Goal: Task Accomplishment & Management: Manage account settings

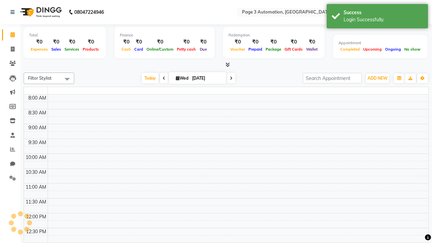
select select "en"
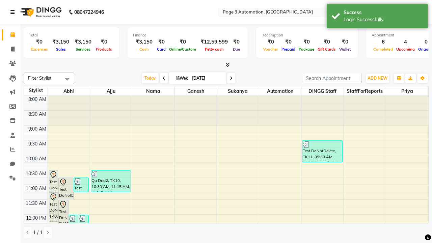
click at [14, 12] on icon at bounding box center [12, 12] width 4 height 5
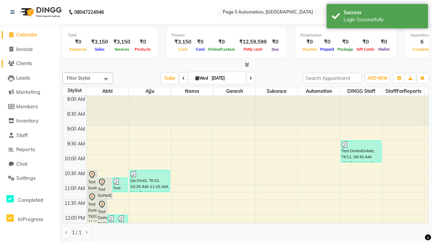
click at [29, 63] on span "Clients" at bounding box center [24, 63] width 16 height 6
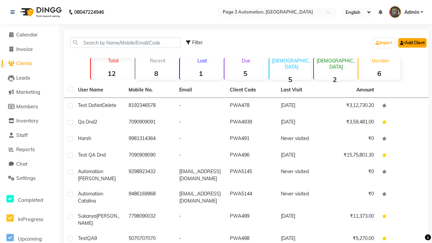
click at [412, 43] on link "Add Client" at bounding box center [412, 42] width 28 height 9
select select "22"
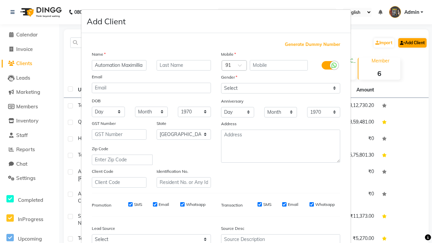
type input "Automation Maximillia"
type input "9231816815"
type input "[EMAIL_ADDRESS][DOMAIN_NAME]"
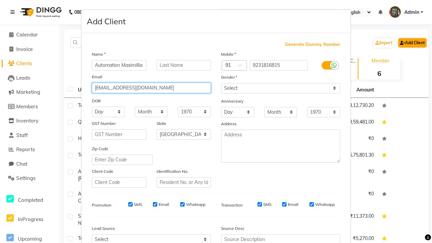
select select "male"
type input "[EMAIL_ADDRESS][DOMAIN_NAME]"
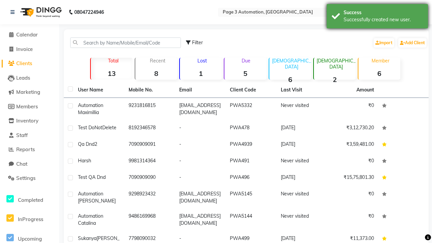
click at [377, 17] on div "Successfully created new user." at bounding box center [383, 19] width 79 height 7
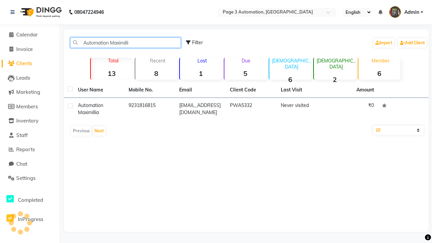
type input "Automation Maximilli"
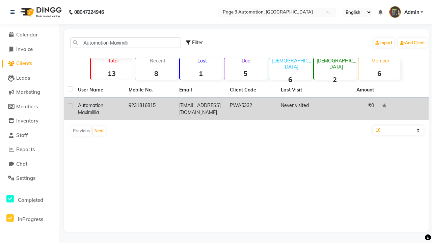
click at [246, 109] on td "PWA5332" at bounding box center [251, 109] width 51 height 22
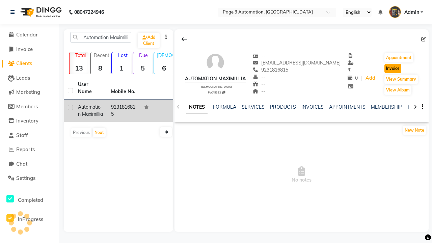
click at [391, 69] on button "Invoice" at bounding box center [392, 68] width 17 height 9
select select "2774"
select select "service"
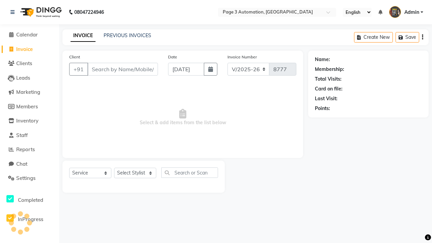
type input "9231816815"
select select "71572"
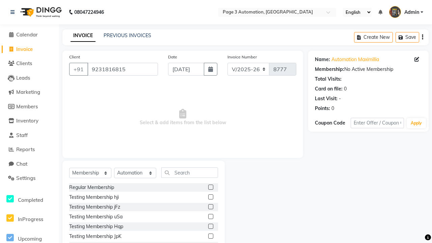
click at [211, 187] on label at bounding box center [210, 187] width 5 height 5
click at [211, 187] on input "checkbox" at bounding box center [210, 187] width 4 height 4
select select "select"
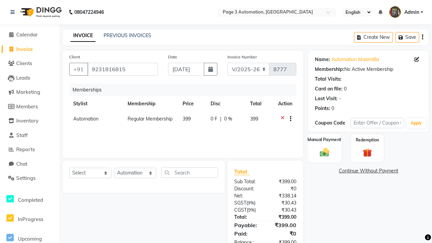
click at [324, 140] on label "Manual Payment" at bounding box center [325, 140] width 34 height 6
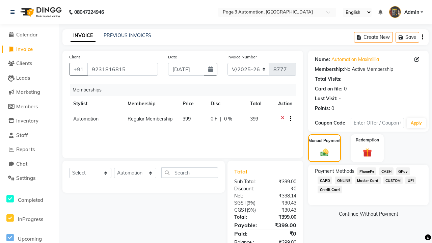
click at [386, 171] on span "CASH" at bounding box center [386, 171] width 15 height 8
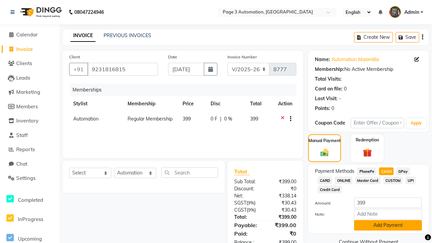
click at [388, 225] on button "Add Payment" at bounding box center [388, 225] width 68 height 10
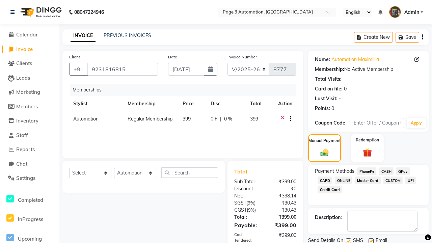
click at [348, 240] on label at bounding box center [348, 240] width 5 height 5
click at [348, 240] on input "checkbox" at bounding box center [348, 241] width 4 height 4
checkbox input "false"
click at [371, 240] on label at bounding box center [371, 240] width 5 height 5
click at [371, 240] on input "checkbox" at bounding box center [371, 241] width 4 height 4
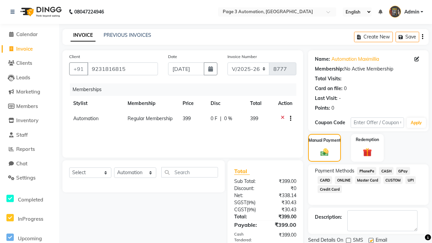
checkbox input "false"
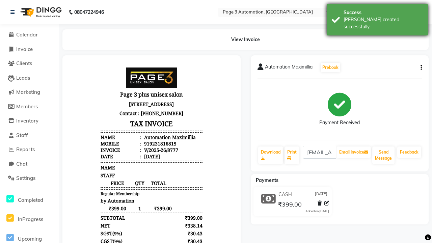
click at [377, 17] on div "Bill created successfully." at bounding box center [383, 23] width 79 height 14
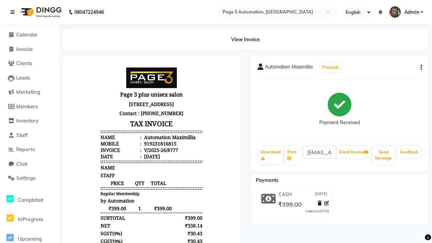
click at [14, 12] on icon at bounding box center [12, 12] width 4 height 5
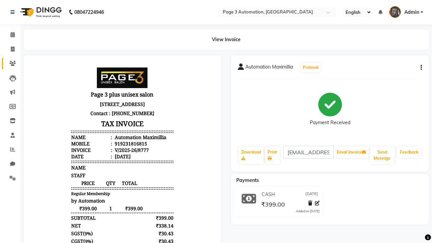
click at [10, 63] on icon at bounding box center [12, 63] width 6 height 5
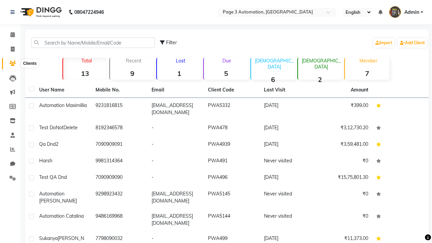
click at [367, 73] on strong "7" at bounding box center [367, 73] width 44 height 8
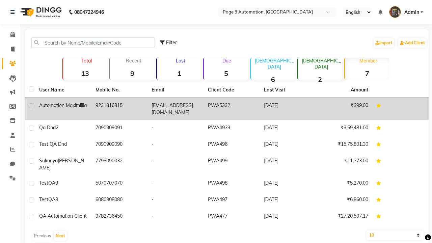
click at [31, 106] on label at bounding box center [31, 105] width 5 height 5
click at [31, 106] on input "checkbox" at bounding box center [31, 106] width 4 height 4
checkbox input "true"
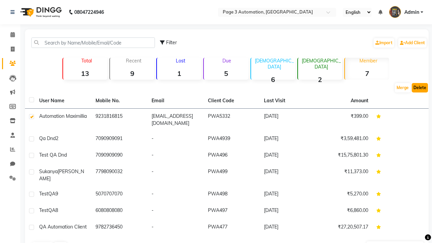
click at [420, 88] on button "Delete" at bounding box center [420, 87] width 16 height 9
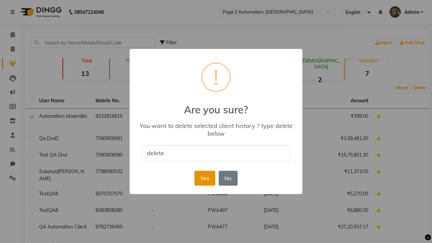
type input "delete"
click at [205, 178] on button "Yes" at bounding box center [204, 178] width 21 height 15
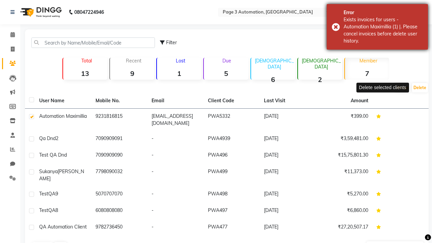
click at [377, 27] on div "Exists invoices for users - Automation Maximillia (1) |. Please cancel invoices…" at bounding box center [383, 30] width 79 height 28
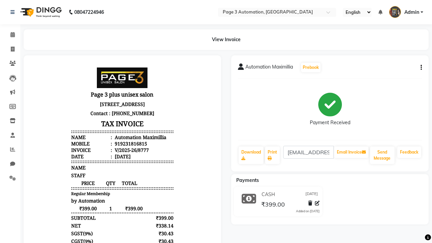
click at [420, 68] on button "button" at bounding box center [420, 67] width 4 height 7
click at [376, 55] on div "Cancel Invoice / Refund Invoice" at bounding box center [376, 55] width 69 height 8
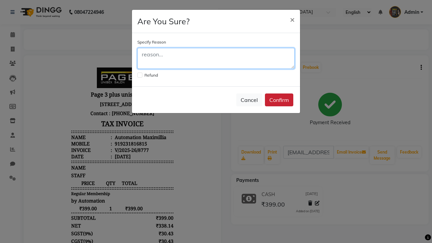
click at [216, 58] on textarea at bounding box center [215, 58] width 157 height 21
type textarea "Testing"
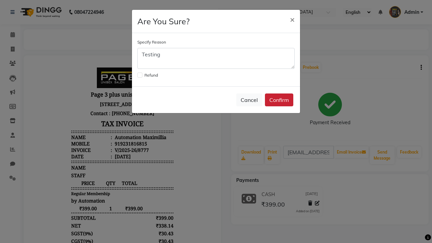
click at [279, 100] on button "Confirm" at bounding box center [279, 99] width 28 height 13
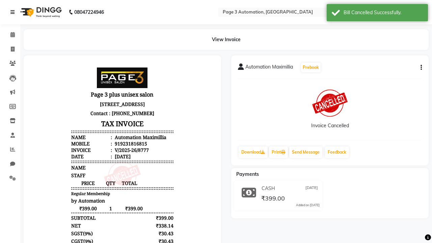
click at [377, 14] on div "Bill Cancelled Successfully." at bounding box center [383, 12] width 79 height 7
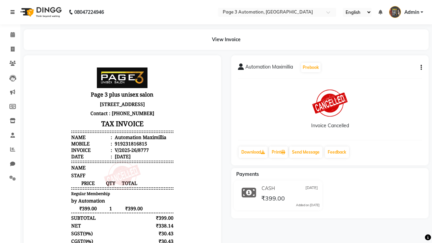
click at [14, 12] on icon at bounding box center [12, 12] width 4 height 5
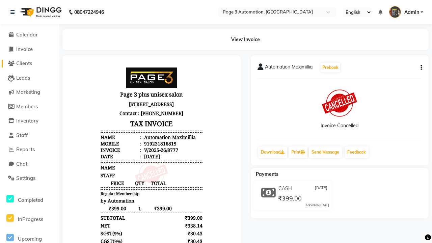
click at [29, 63] on span "Clients" at bounding box center [24, 63] width 16 height 6
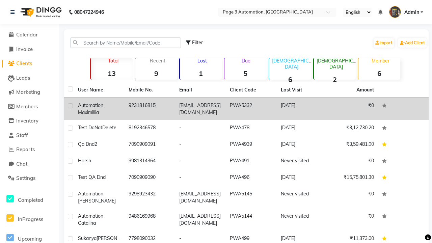
click at [70, 106] on label at bounding box center [70, 105] width 5 height 5
click at [70, 106] on input "checkbox" at bounding box center [70, 106] width 4 height 4
checkbox input "true"
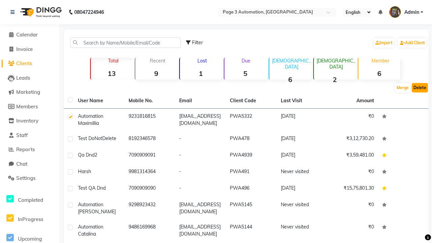
click at [420, 88] on button "Delete" at bounding box center [420, 87] width 16 height 9
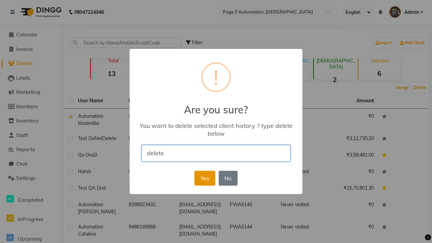
type input "delete"
click at [205, 178] on button "Yes" at bounding box center [204, 178] width 21 height 15
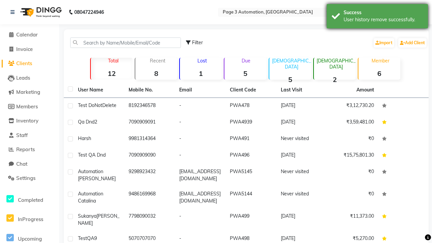
click at [377, 17] on div "User history remove successfully." at bounding box center [383, 19] width 79 height 7
